Goal: Task Accomplishment & Management: Manage account settings

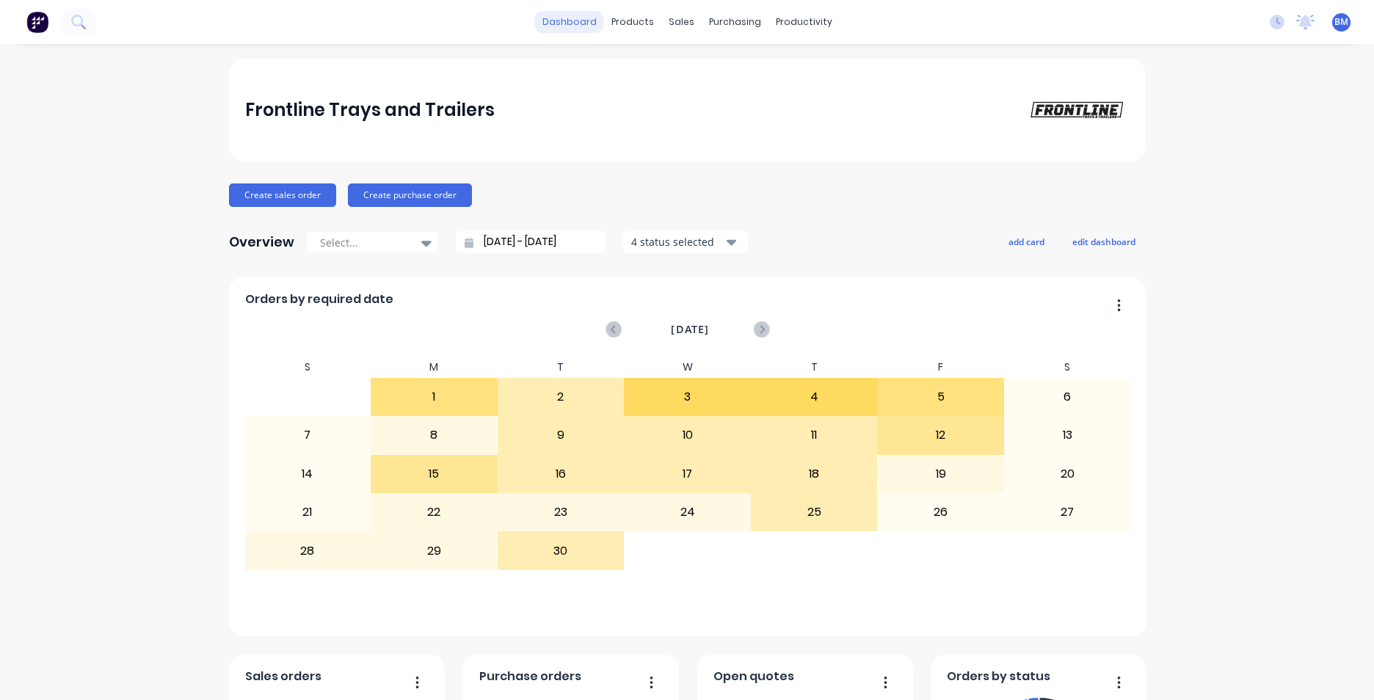
click at [570, 20] on link "dashboard" at bounding box center [569, 22] width 69 height 22
click at [39, 26] on img at bounding box center [37, 22] width 22 height 22
click at [722, 73] on div "Sales Orders" at bounding box center [730, 70] width 60 height 13
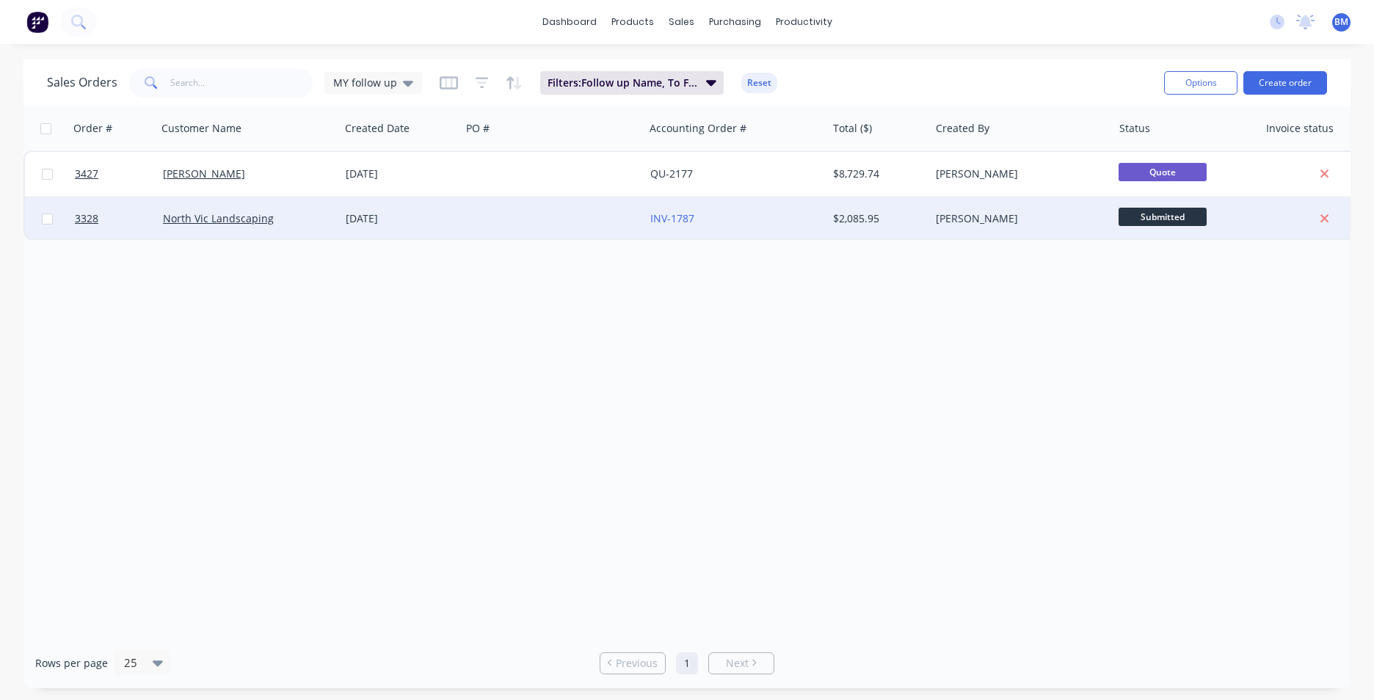
click at [305, 228] on div "North Vic Landscaping" at bounding box center [248, 219] width 183 height 44
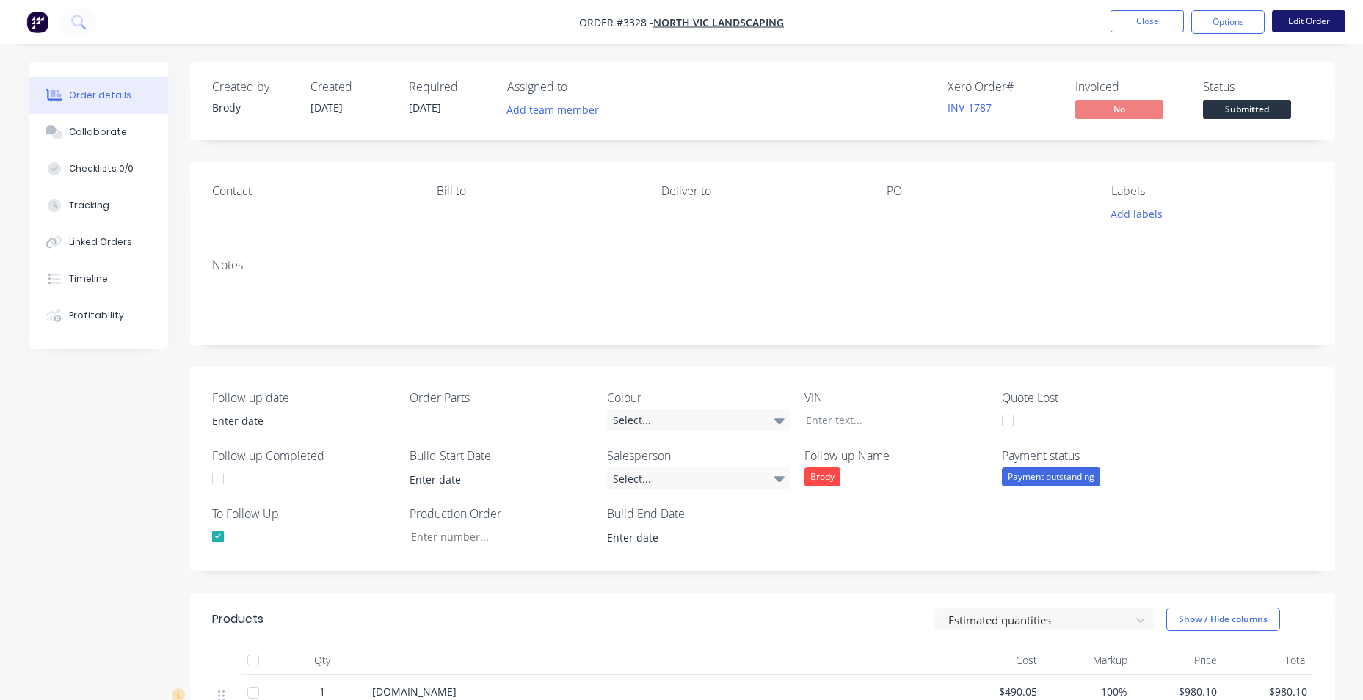
click at [1292, 18] on button "Edit Order" at bounding box center [1308, 21] width 73 height 22
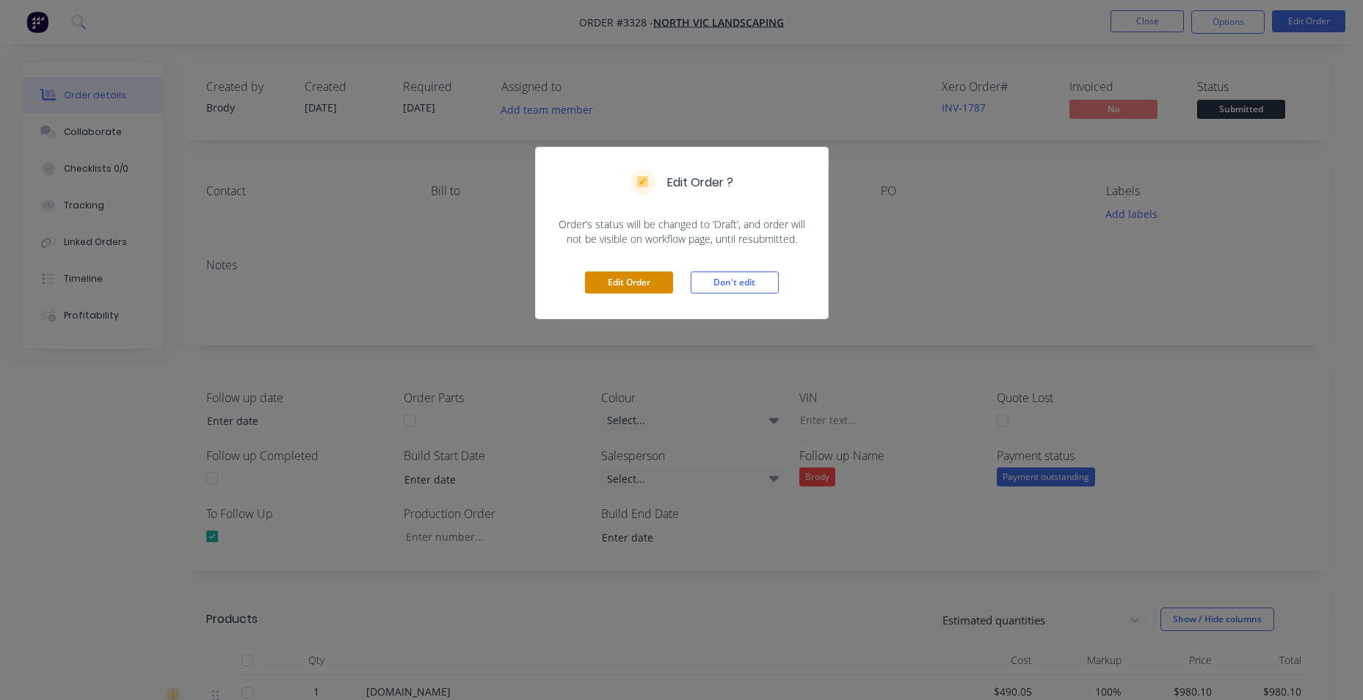
drag, startPoint x: 639, startPoint y: 289, endPoint x: 649, endPoint y: 285, distance: 10.2
click at [639, 289] on button "Edit Order" at bounding box center [629, 283] width 88 height 22
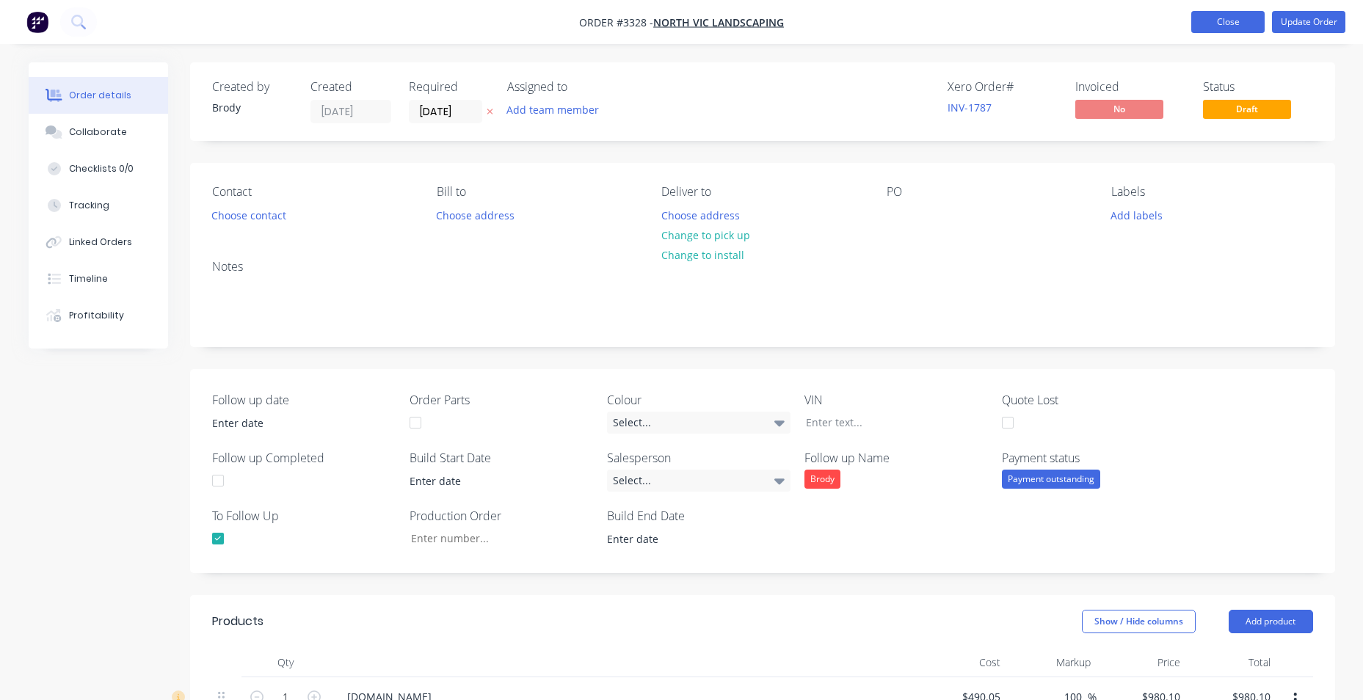
click at [1216, 21] on button "Close" at bounding box center [1227, 22] width 73 height 22
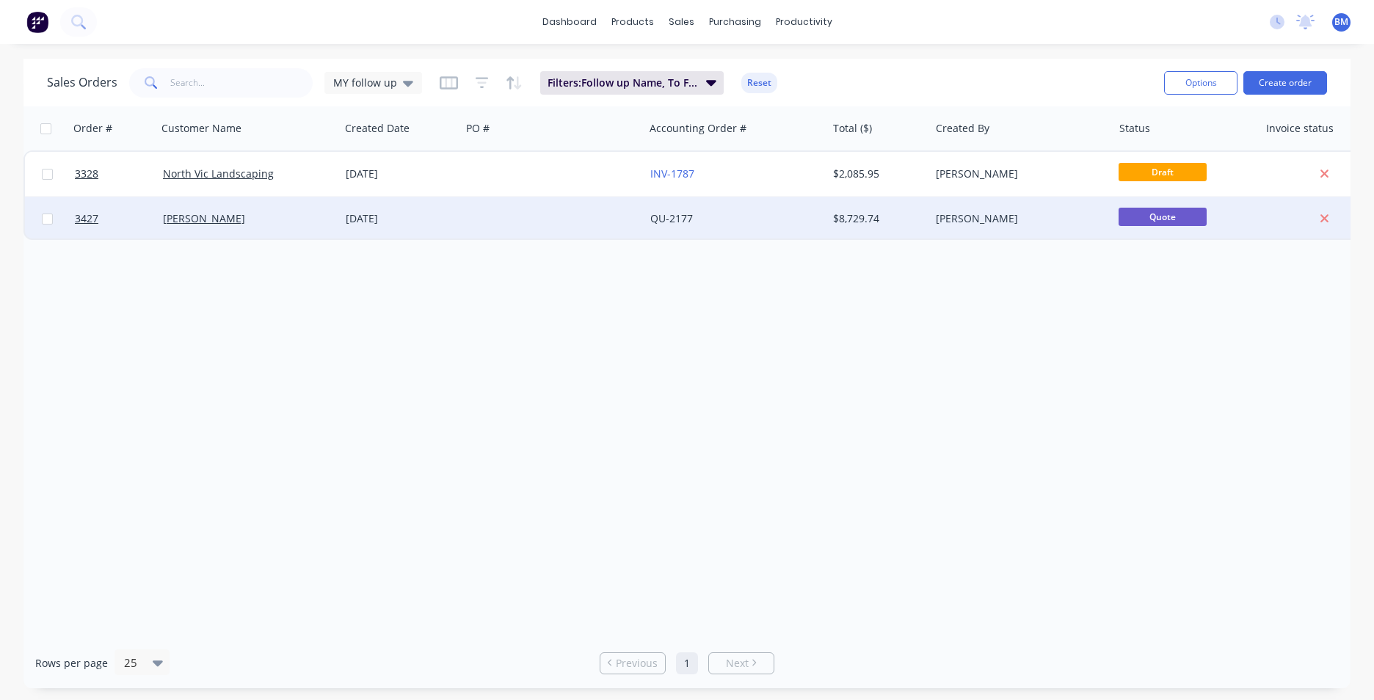
click at [822, 211] on div "QU-2177" at bounding box center [736, 219] width 183 height 44
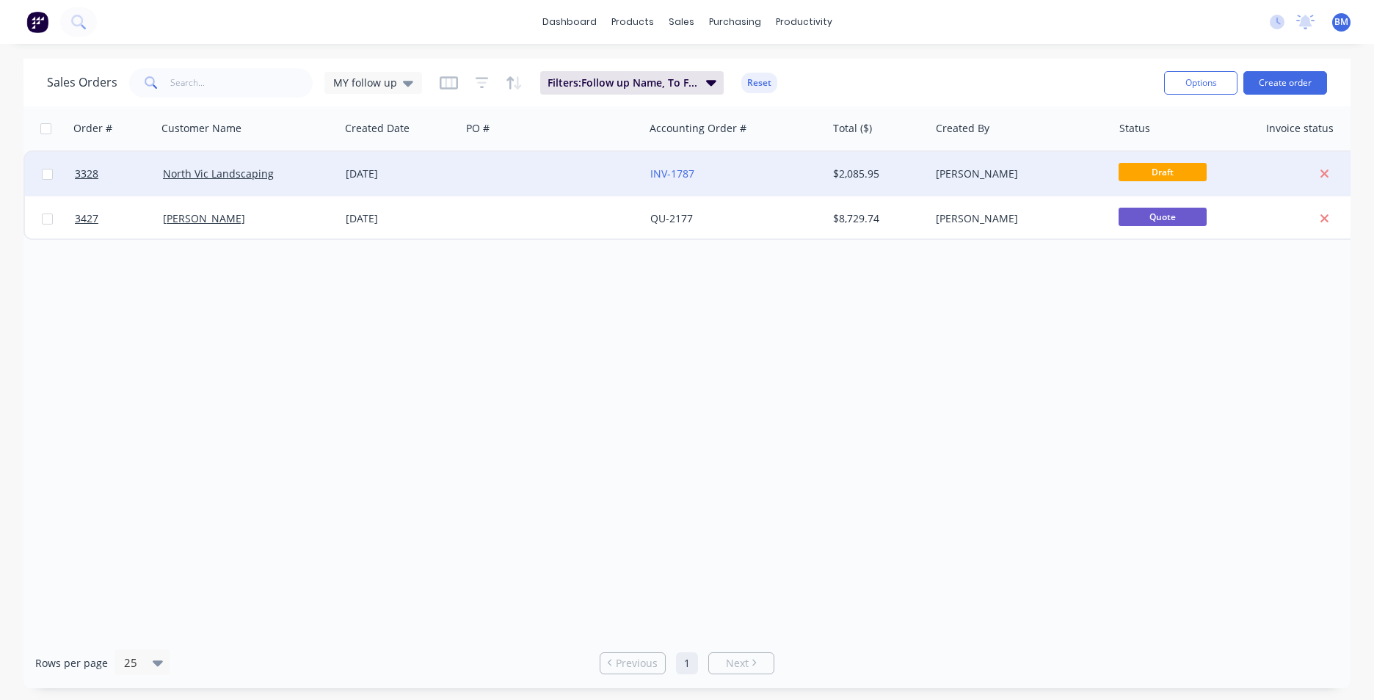
click at [893, 176] on div "$2,085.95" at bounding box center [876, 174] width 87 height 15
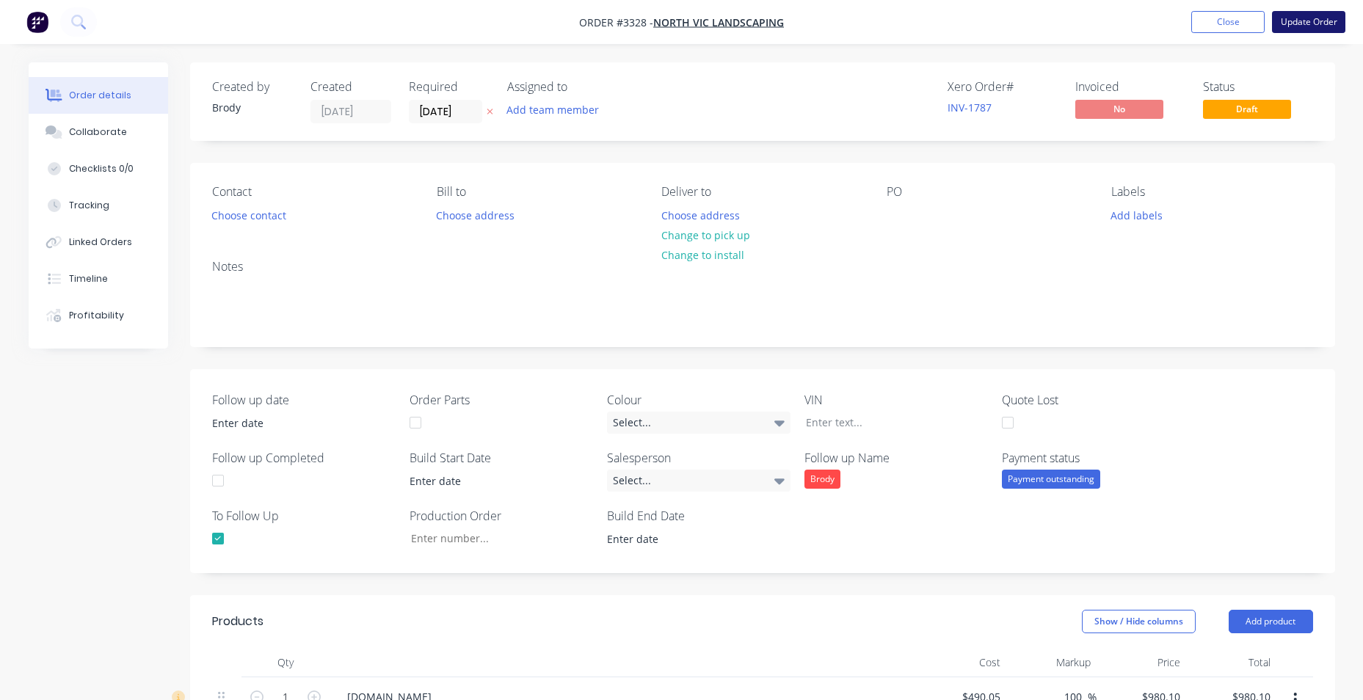
click at [1292, 22] on button "Update Order" at bounding box center [1308, 22] width 73 height 22
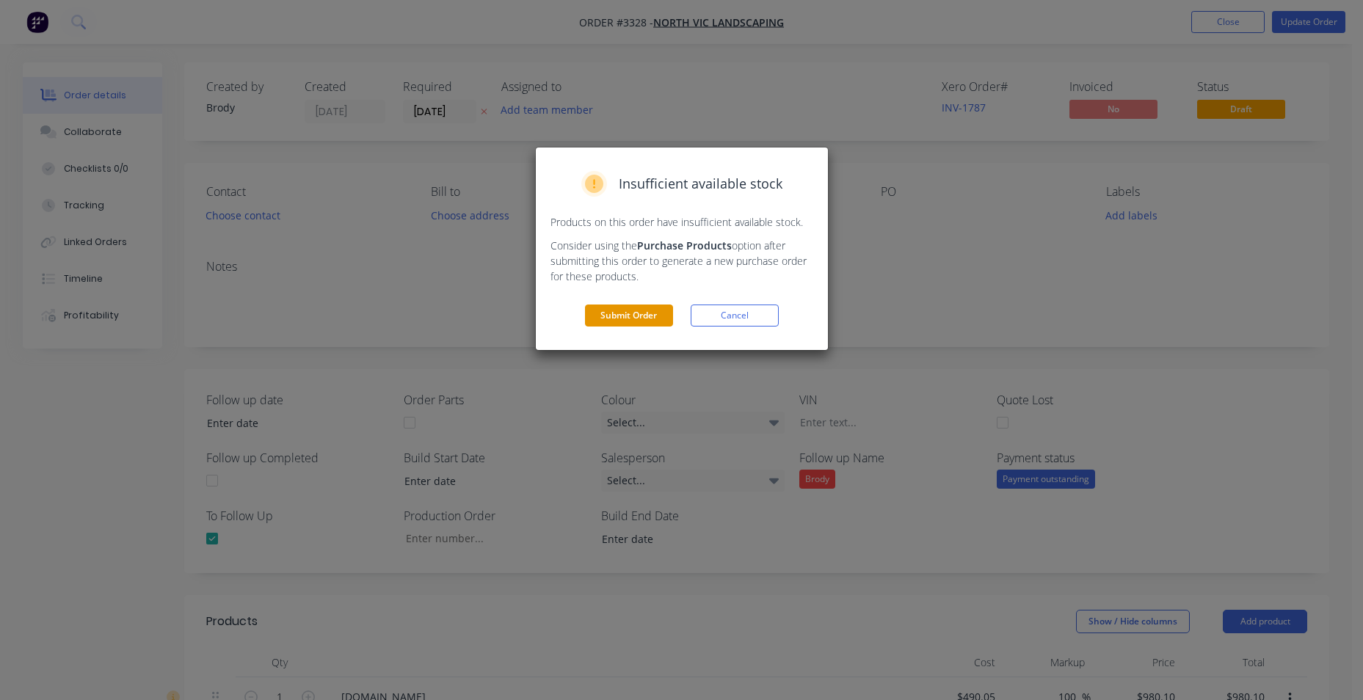
click at [643, 318] on button "Submit Order" at bounding box center [629, 316] width 88 height 22
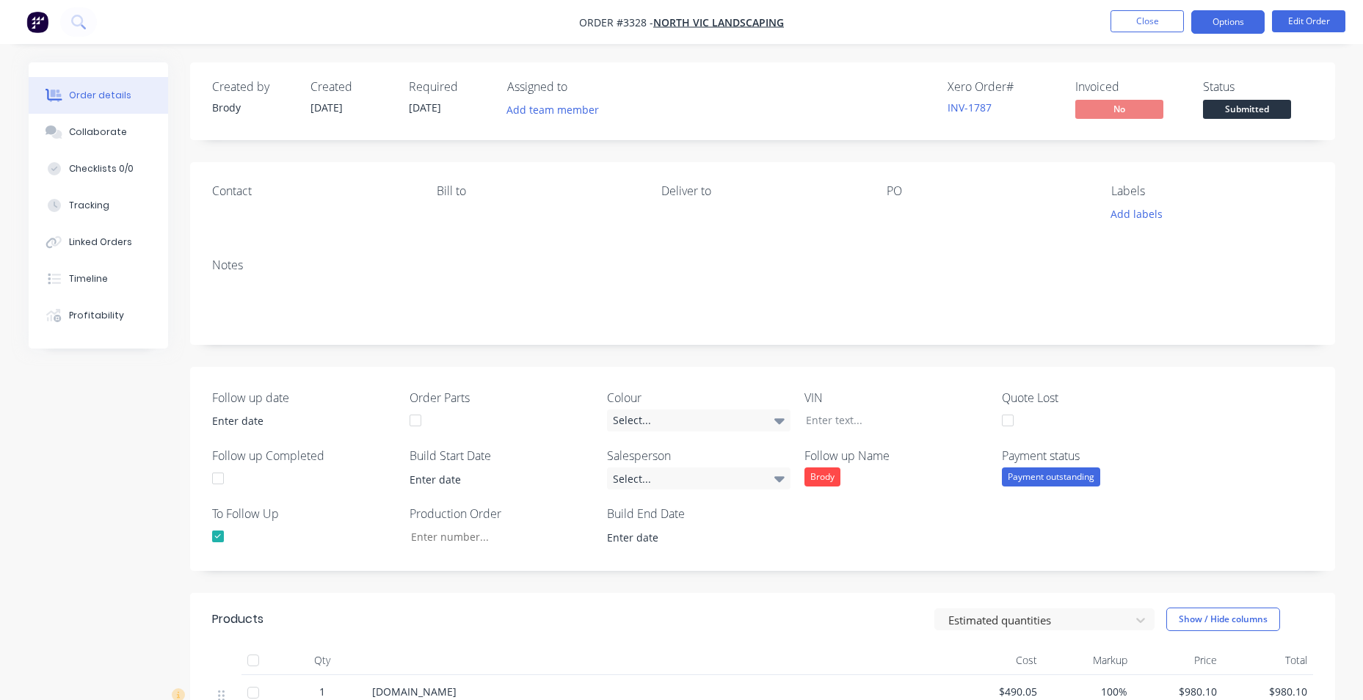
click at [1225, 29] on button "Options" at bounding box center [1227, 21] width 73 height 23
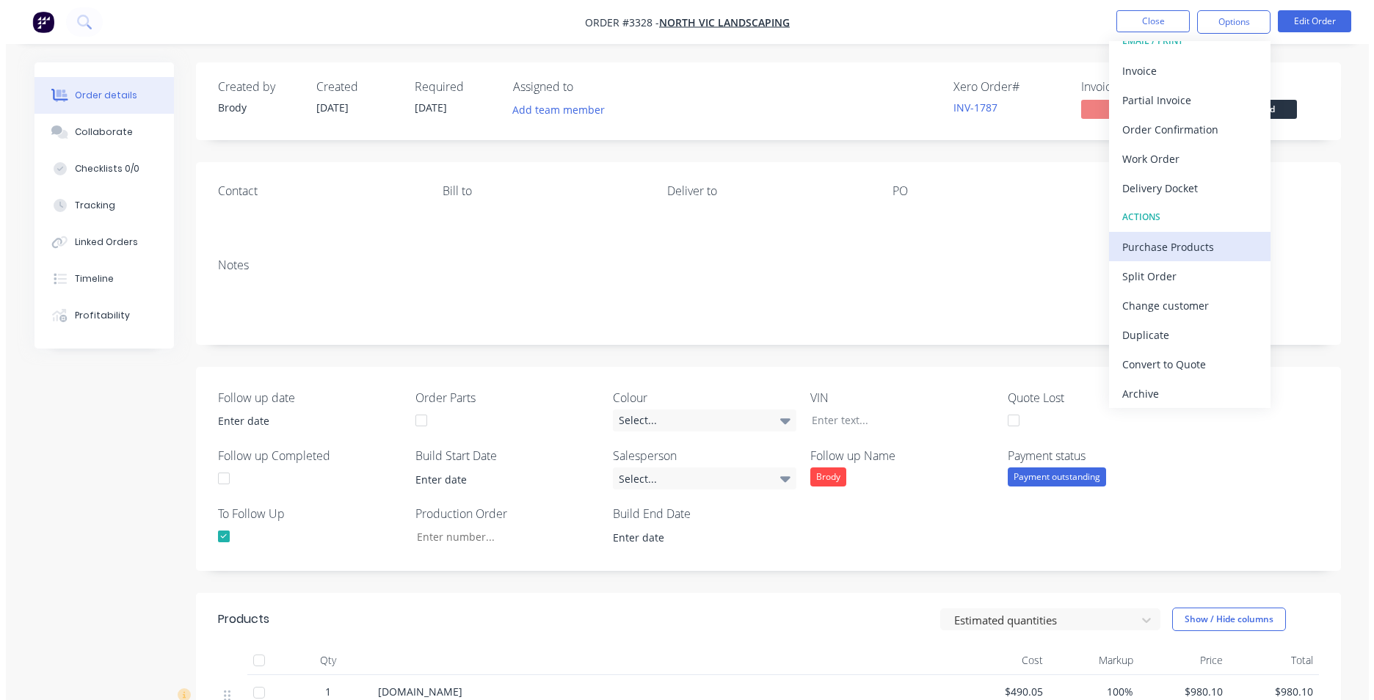
scroll to position [22, 0]
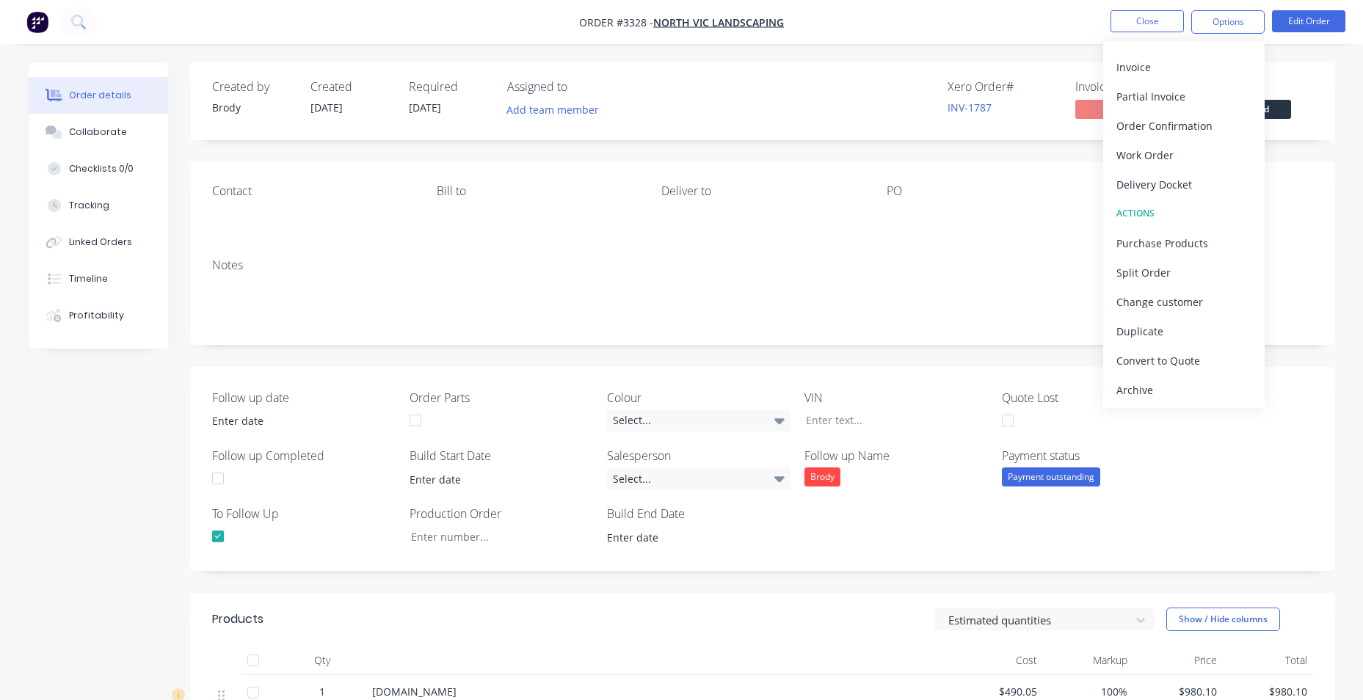
click at [1159, 385] on div "Archive" at bounding box center [1184, 390] width 135 height 21
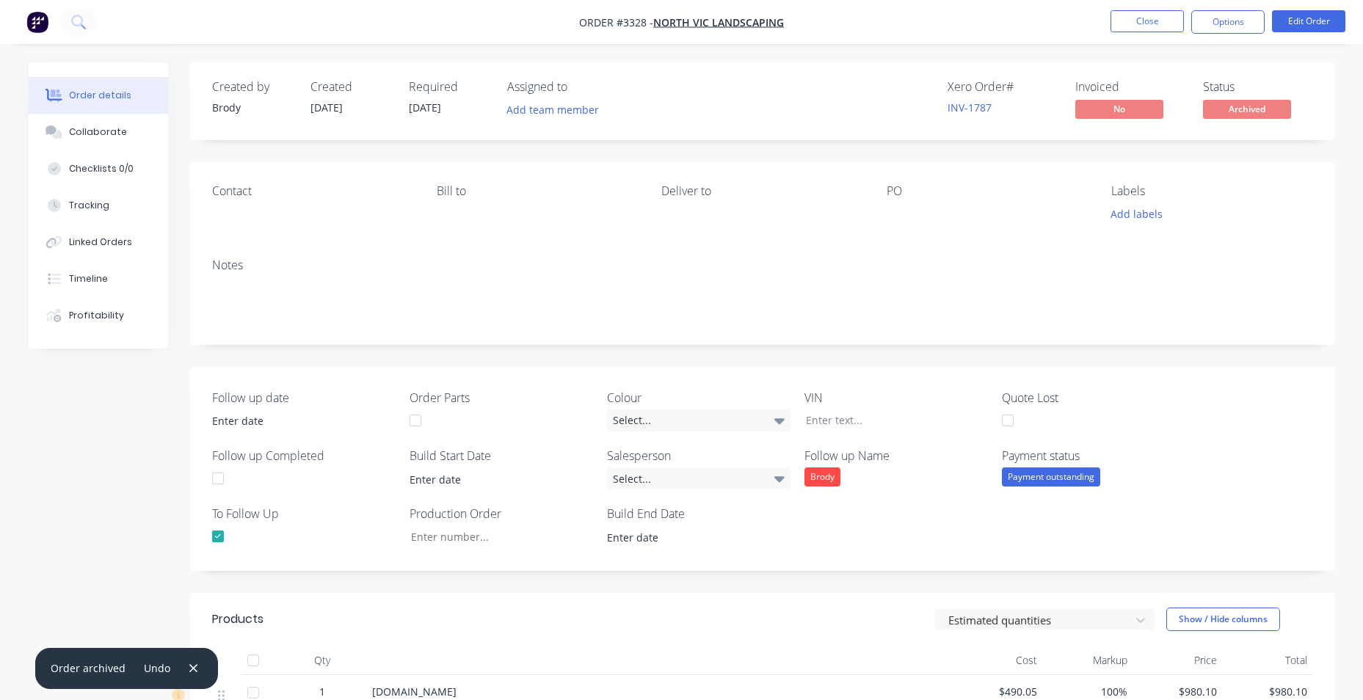
click at [44, 28] on img "button" at bounding box center [37, 22] width 22 height 22
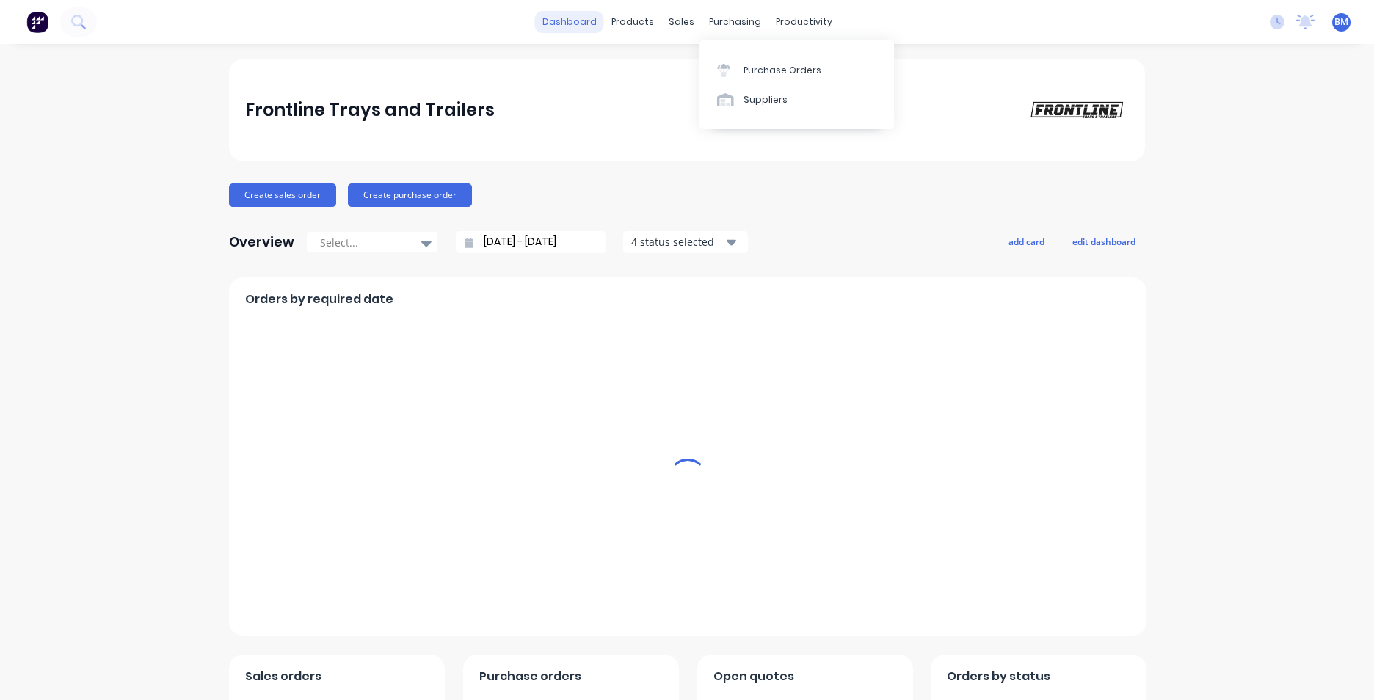
click at [572, 21] on link "dashboard" at bounding box center [569, 22] width 69 height 22
click at [702, 29] on div "purchasing" at bounding box center [735, 22] width 67 height 22
click at [704, 68] on div "Sales Orders" at bounding box center [730, 70] width 60 height 13
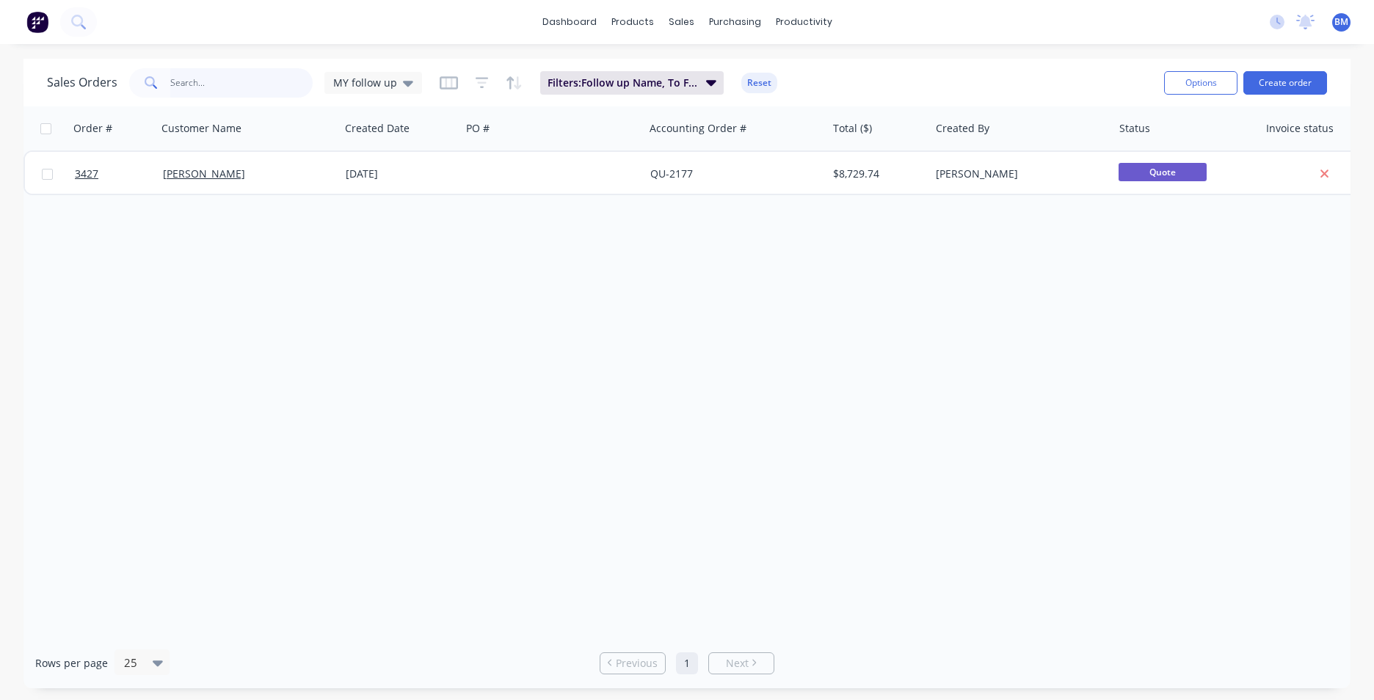
click at [305, 81] on input "text" at bounding box center [241, 82] width 143 height 29
click at [590, 19] on link "dashboard" at bounding box center [569, 22] width 69 height 22
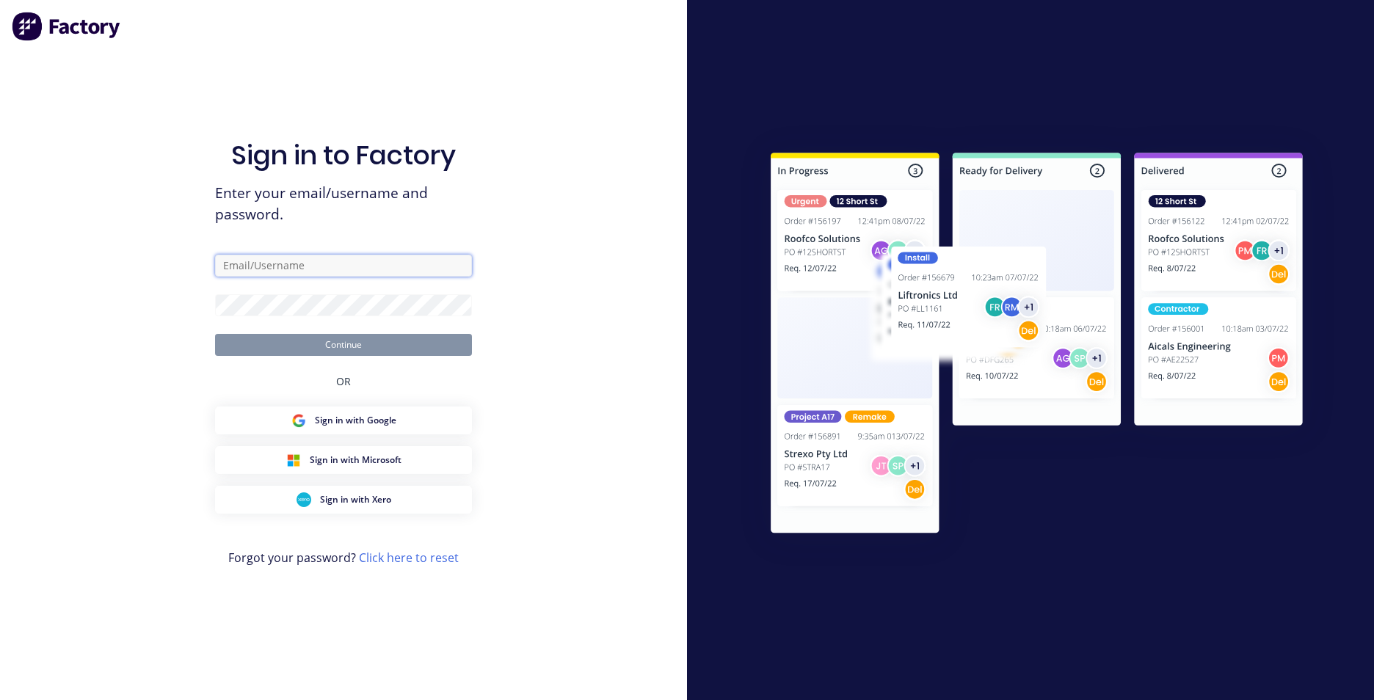
type input "[EMAIL_ADDRESS][DOMAIN_NAME]"
click at [316, 354] on button "Continue" at bounding box center [343, 345] width 257 height 22
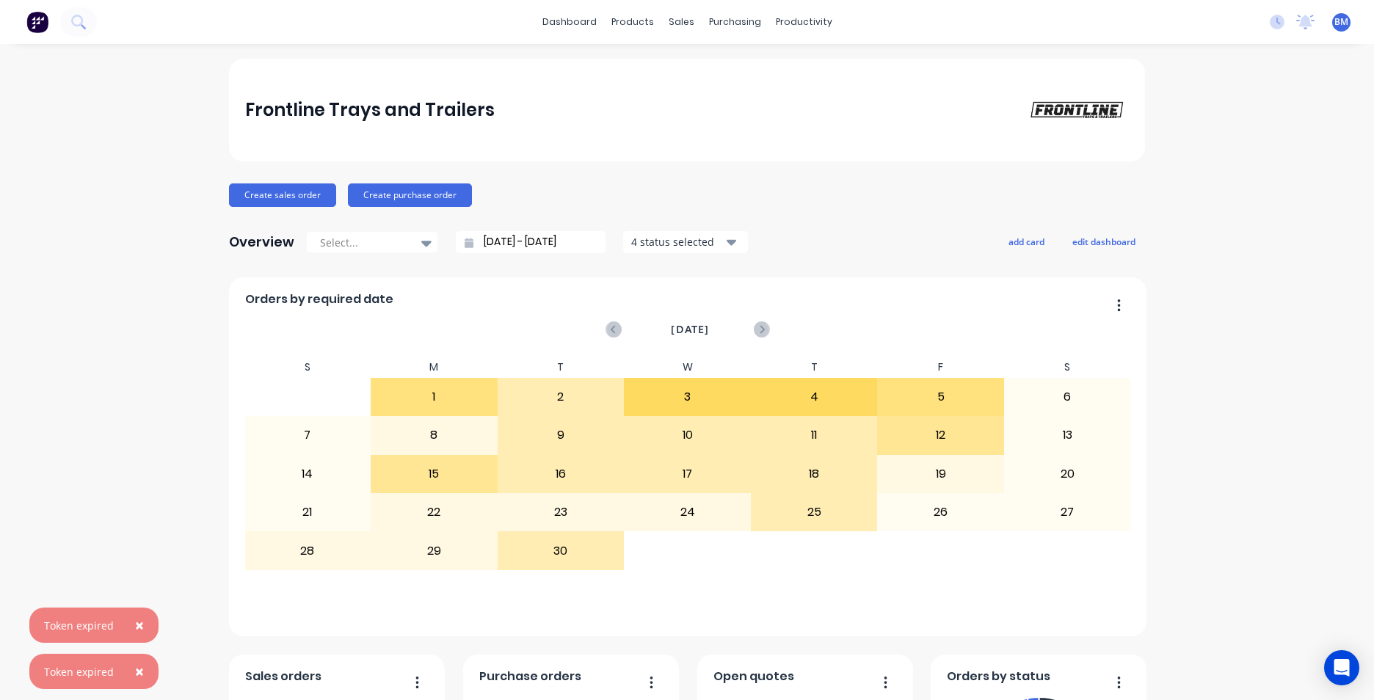
click at [140, 627] on span "×" at bounding box center [139, 625] width 9 height 21
click at [131, 673] on button "×" at bounding box center [139, 671] width 38 height 35
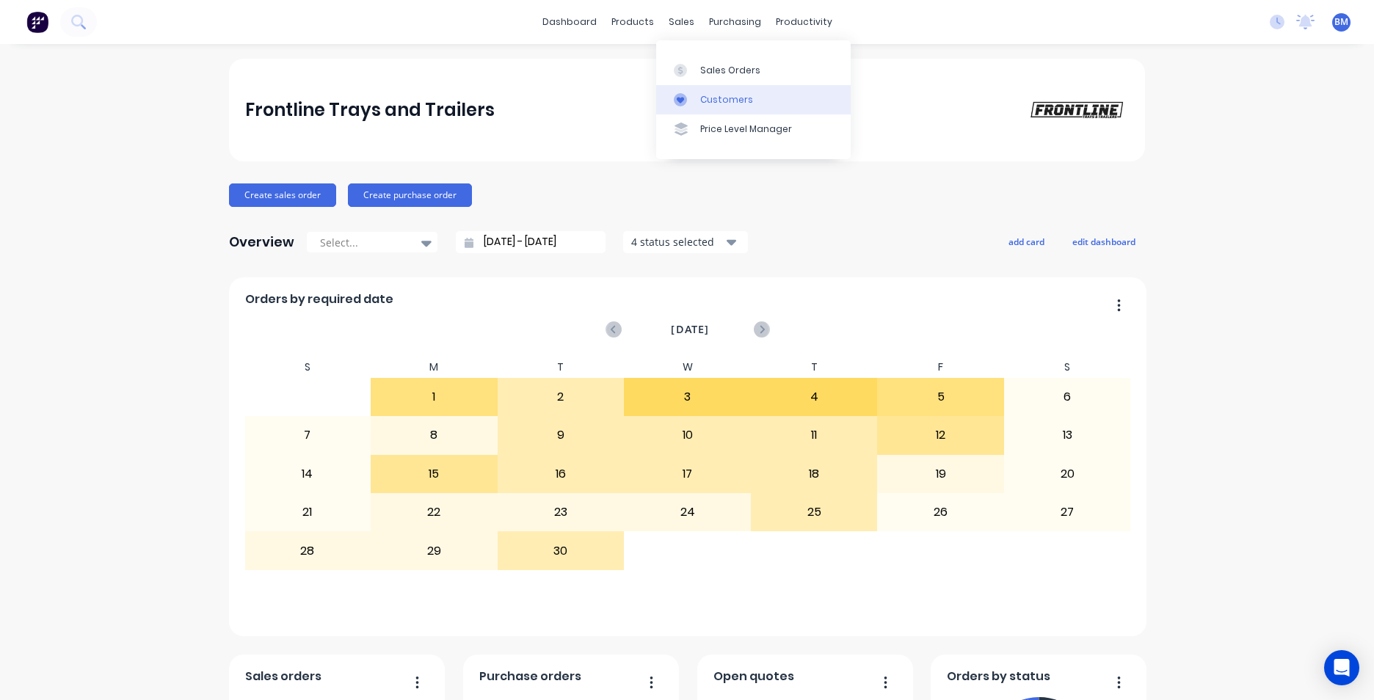
click at [749, 106] on link "Customers" at bounding box center [753, 99] width 195 height 29
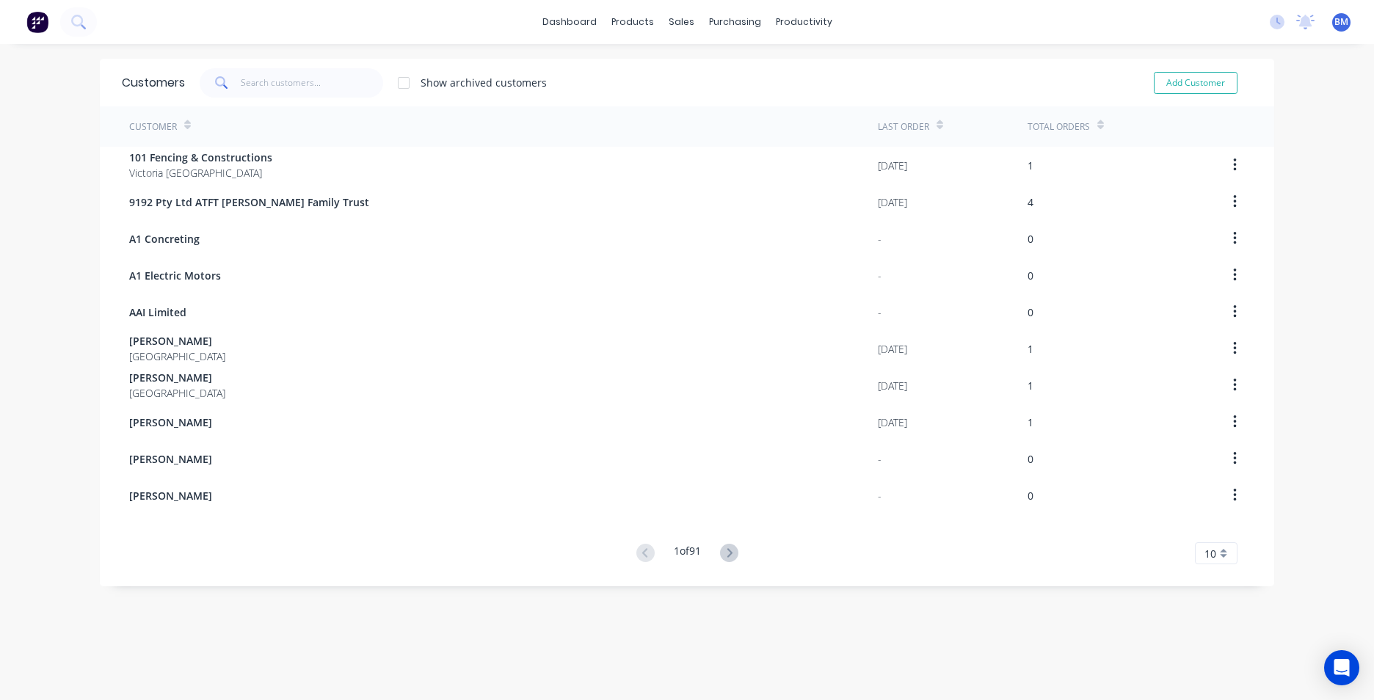
click at [40, 18] on img at bounding box center [37, 22] width 22 height 22
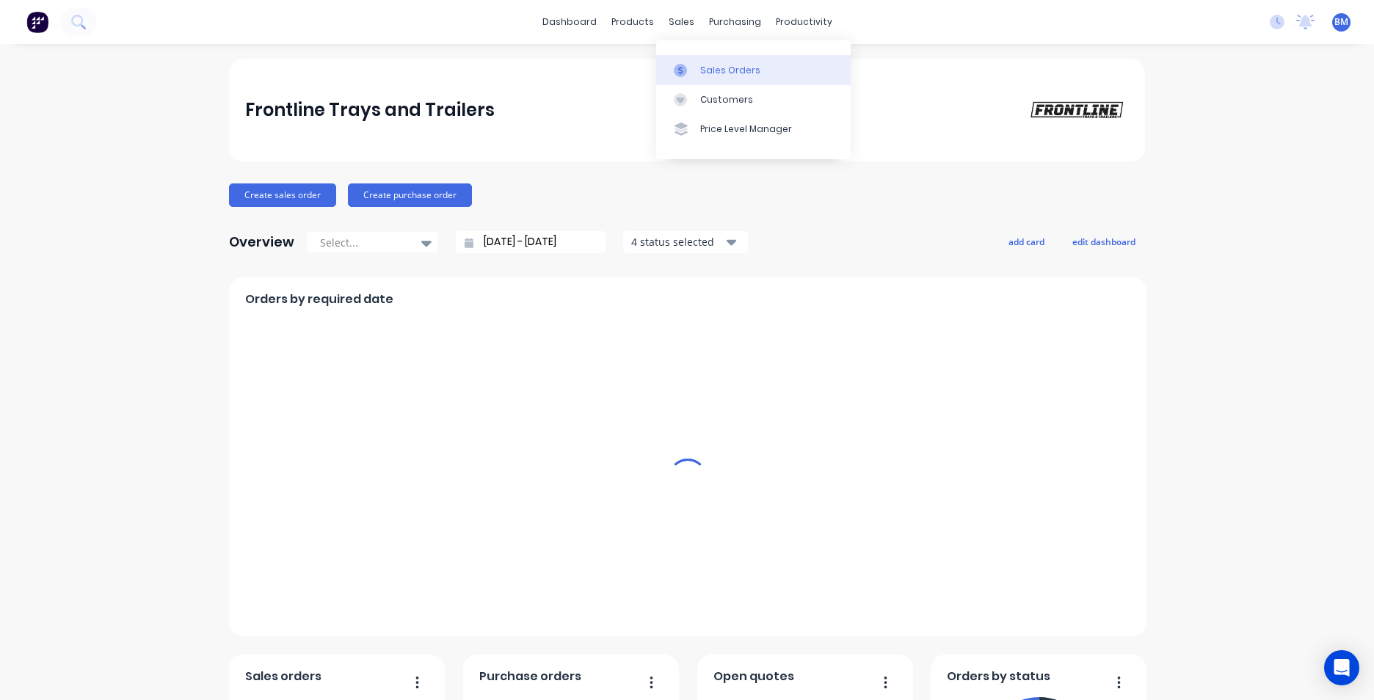
click at [716, 73] on div "Sales Orders" at bounding box center [730, 70] width 60 height 13
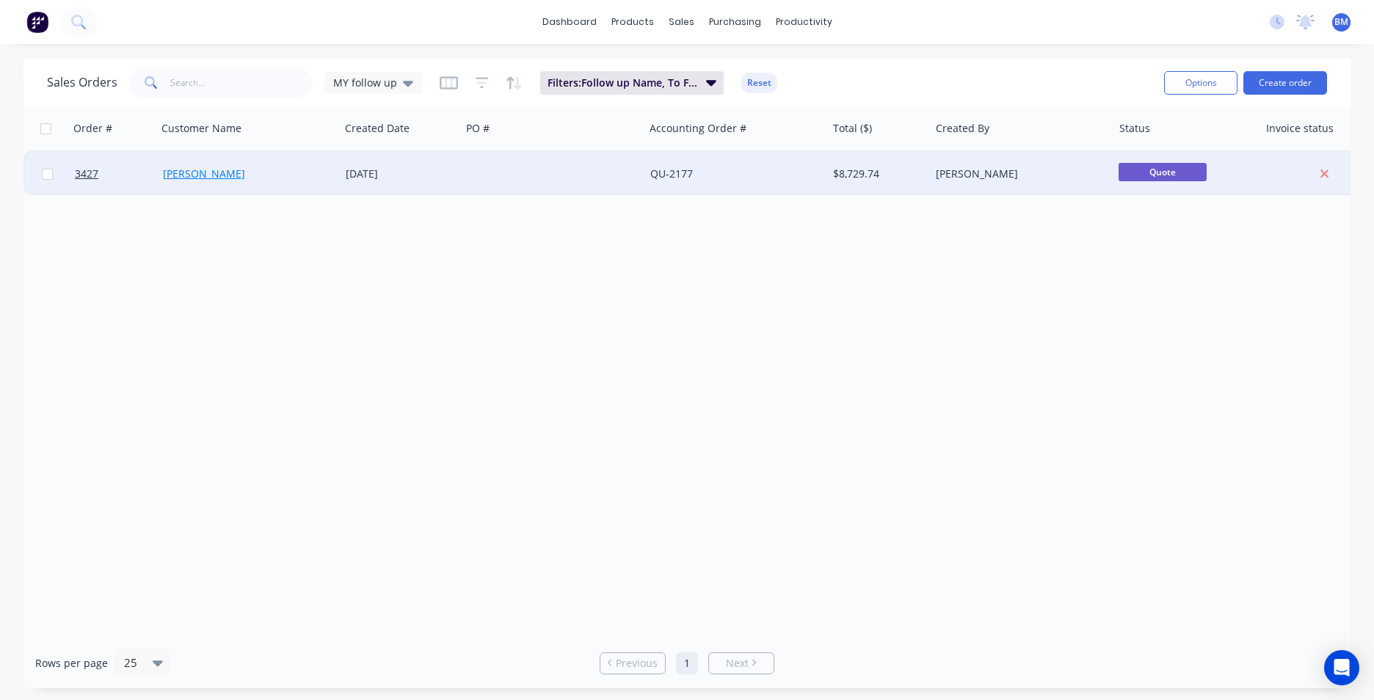
click at [201, 178] on link "[PERSON_NAME]" at bounding box center [204, 174] width 82 height 14
